Goal: Find contact information: Find contact information

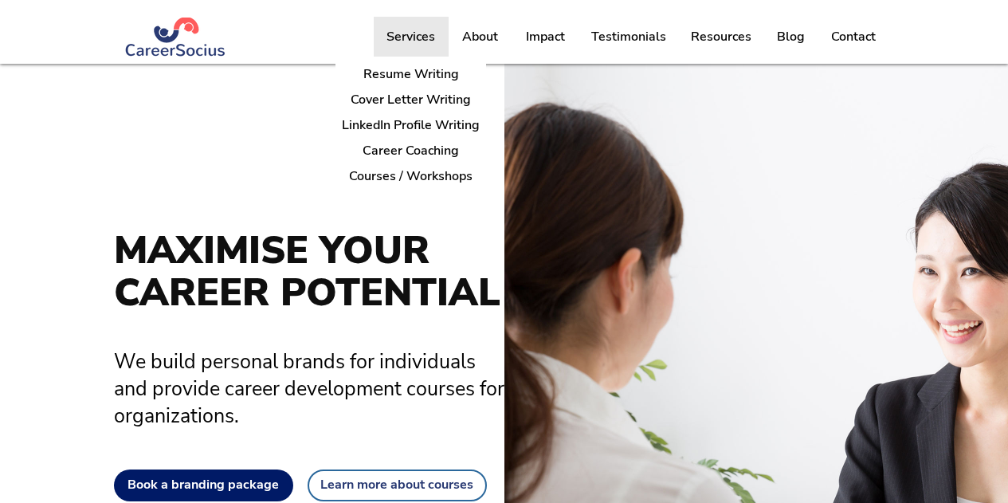
click at [418, 34] on p "Services" at bounding box center [410, 37] width 65 height 40
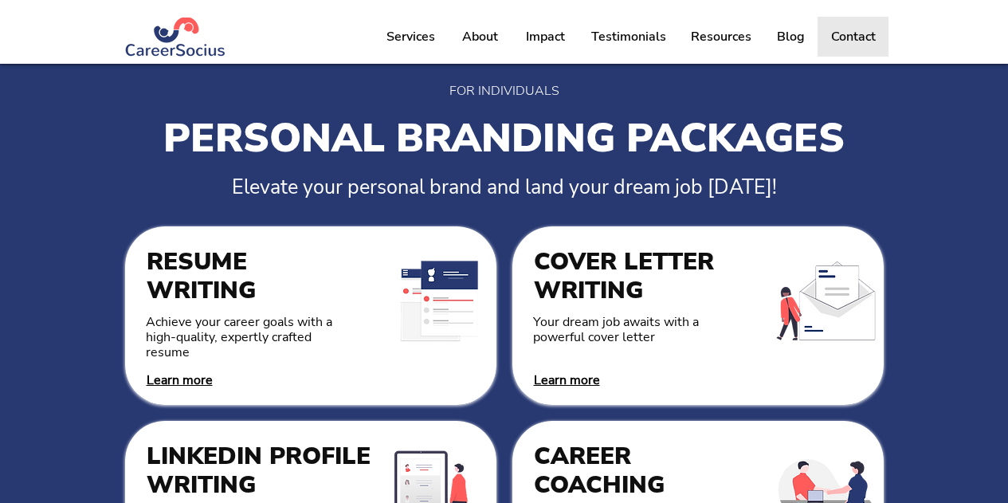
click at [874, 33] on p "Contact" at bounding box center [853, 37] width 61 height 40
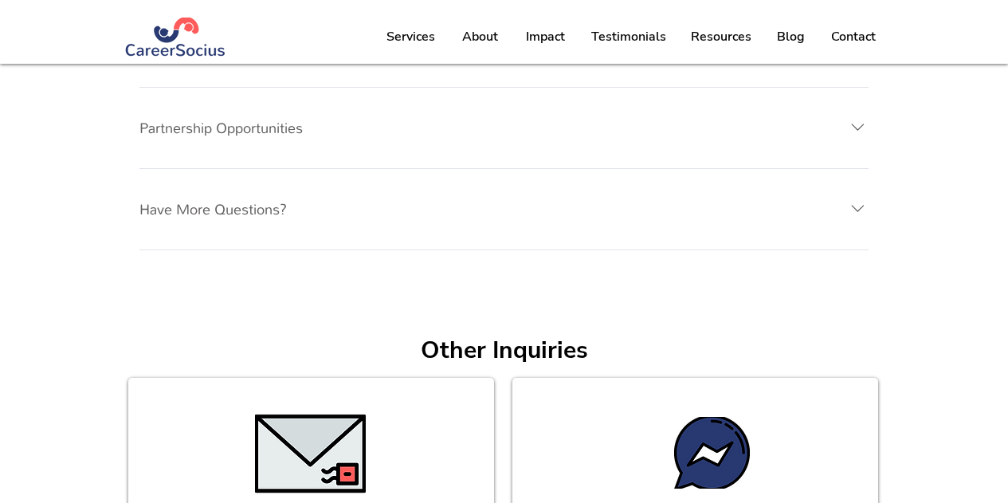
scroll to position [1192, 0]
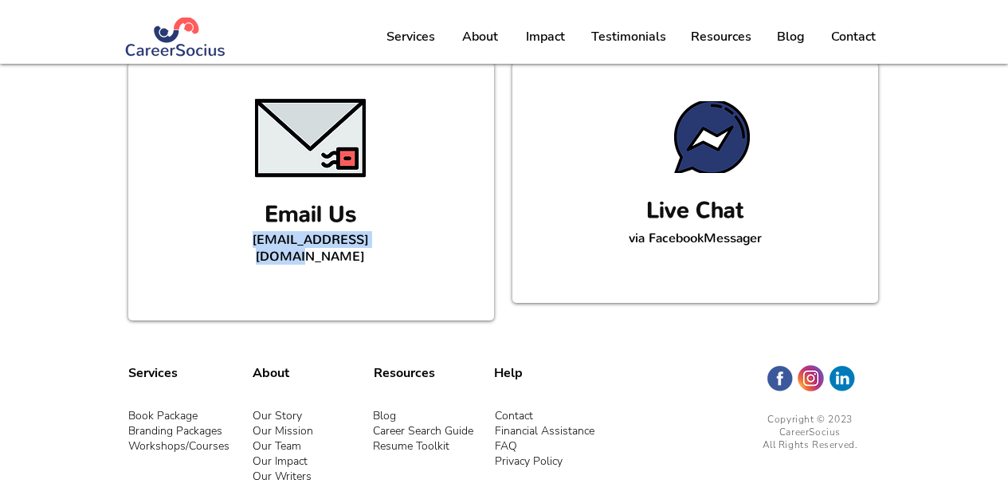
drag, startPoint x: 377, startPoint y: 246, endPoint x: 233, endPoint y: 245, distance: 144.2
click at [233, 245] on p "[EMAIL_ADDRESS][DOMAIN_NAME]" at bounding box center [310, 247] width 176 height 33
copy span "[EMAIL_ADDRESS][DOMAIN_NAME]"
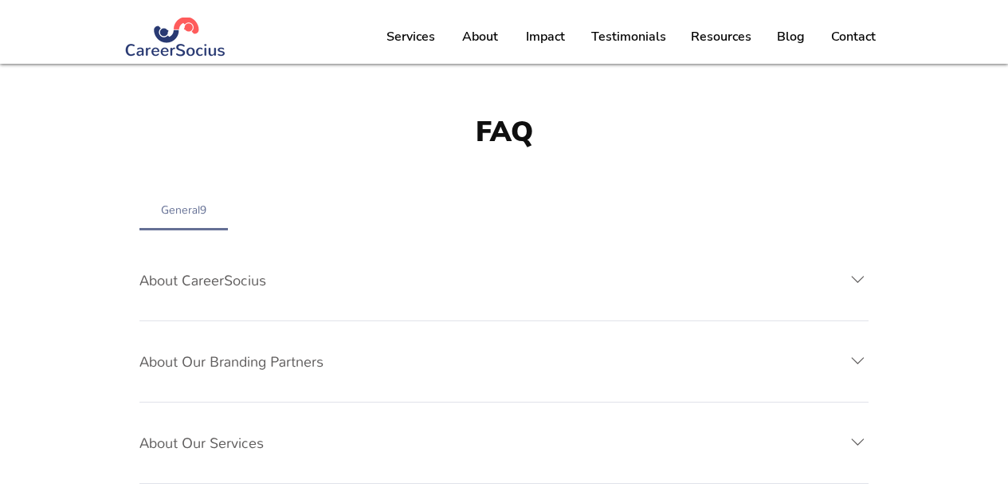
scroll to position [236, 0]
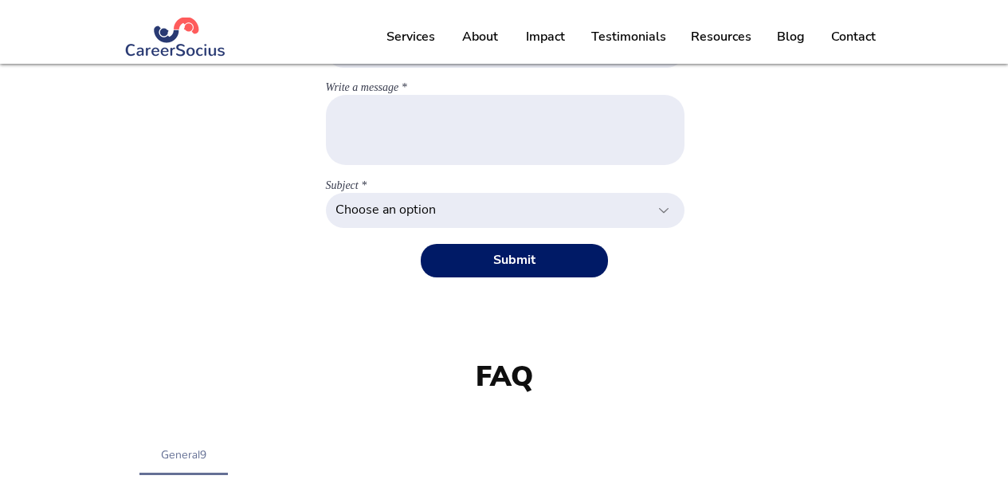
click at [155, 53] on img at bounding box center [175, 37] width 103 height 39
